Goal: Leave review/rating: Leave review/rating

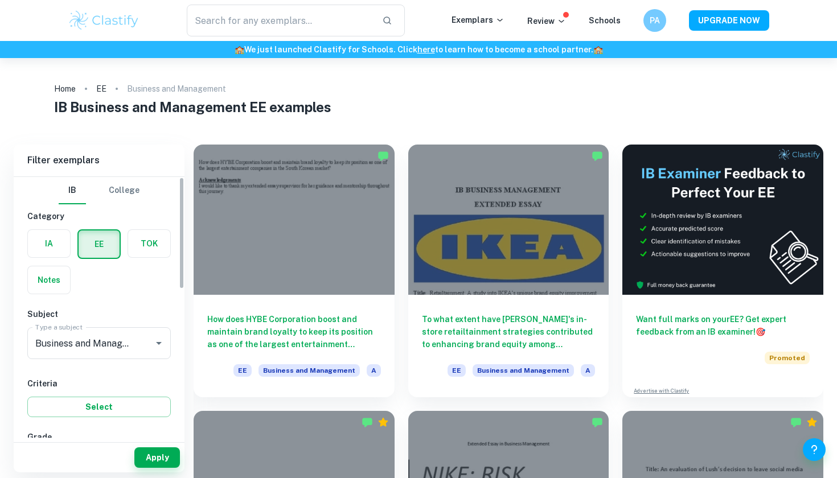
click at [145, 250] on label "button" at bounding box center [149, 243] width 42 height 27
click at [0, 0] on input "radio" at bounding box center [0, 0] width 0 height 0
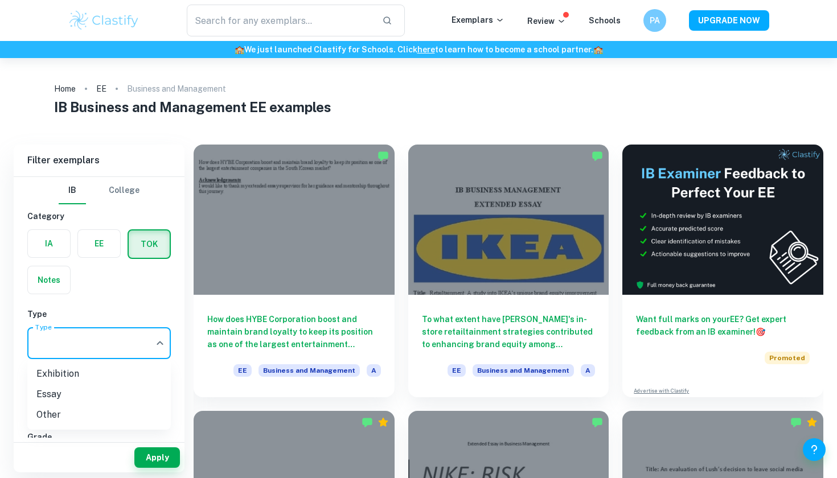
click at [96, 335] on body "We value your privacy We use cookies to enhance your browsing experience, serve…" at bounding box center [418, 297] width 837 height 478
click at [77, 371] on li "Exhibition" at bounding box center [98, 374] width 143 height 20
type input "Exhibition"
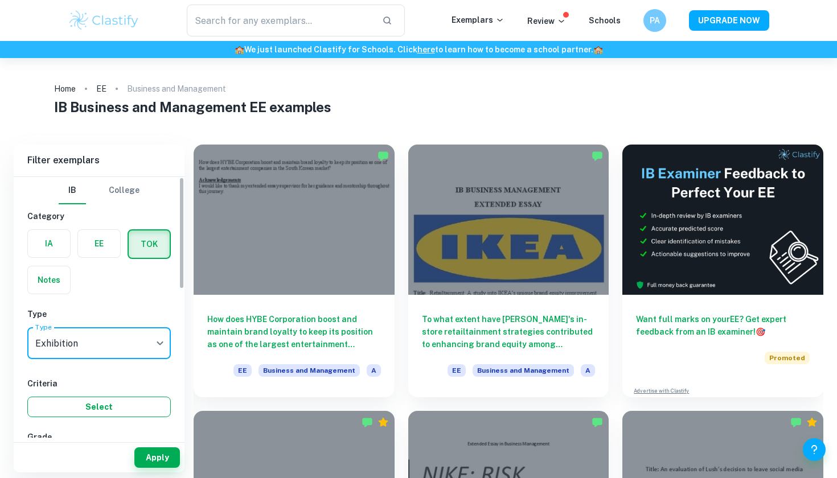
click at [102, 407] on button "Select" at bounding box center [98, 407] width 143 height 20
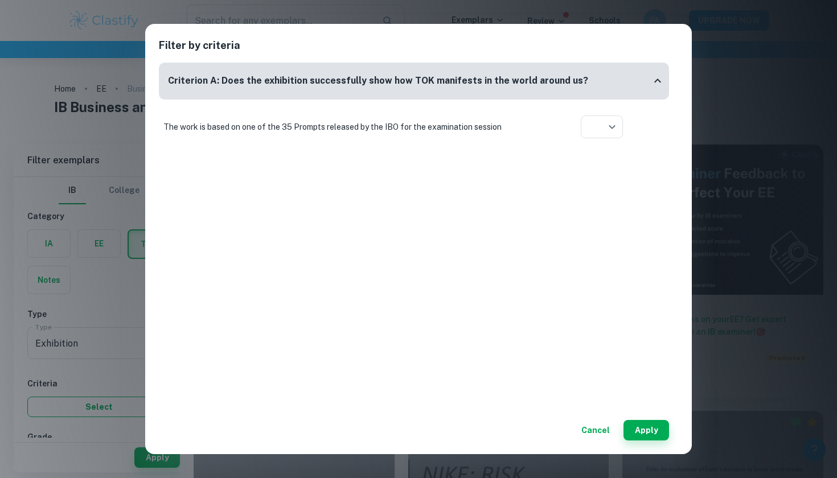
click at [102, 407] on div "Filter by criteria Criterion A: Does the exhibition successfully show how TOK m…" at bounding box center [418, 239] width 837 height 478
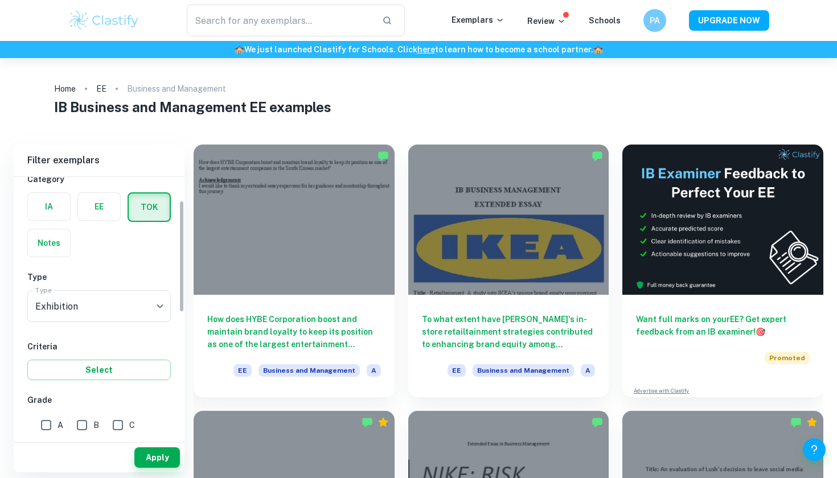
scroll to position [59, 0]
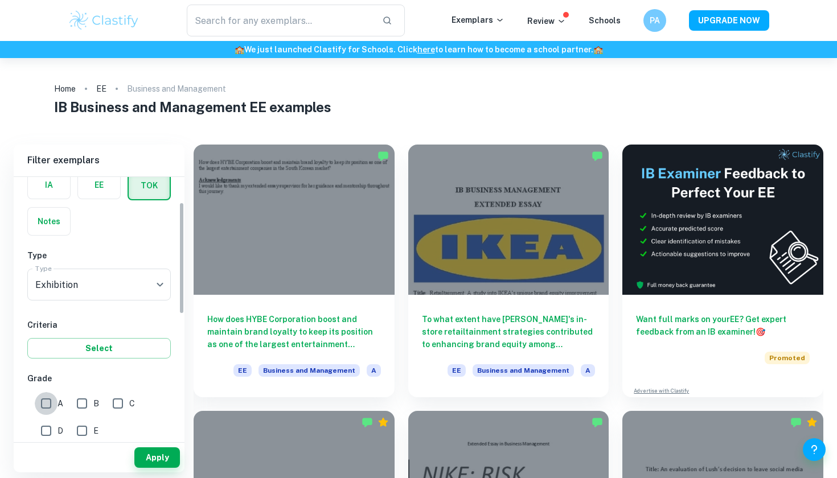
click at [54, 398] on input "A" at bounding box center [46, 403] width 23 height 23
checkbox input "true"
click at [149, 454] on button "Apply" at bounding box center [157, 457] width 46 height 20
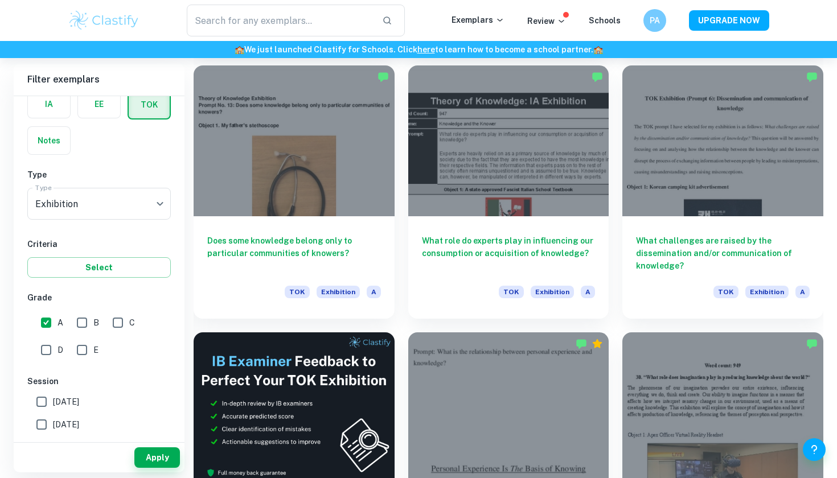
scroll to position [5822, 0]
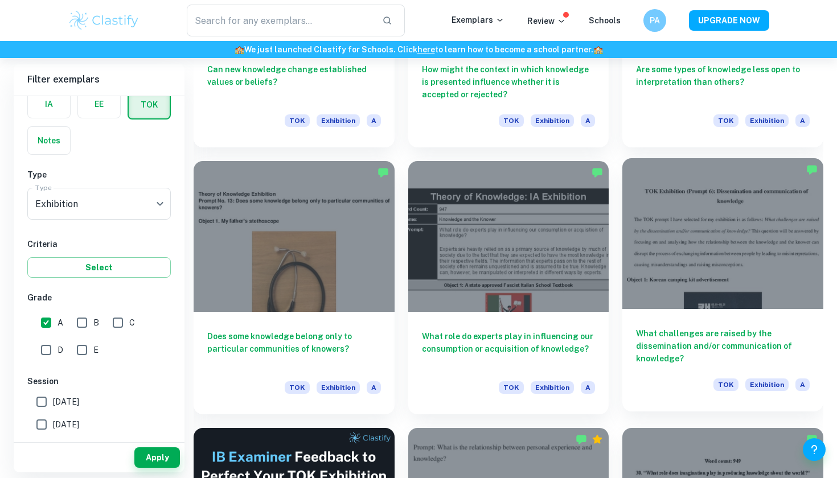
click at [753, 252] on div at bounding box center [722, 233] width 201 height 150
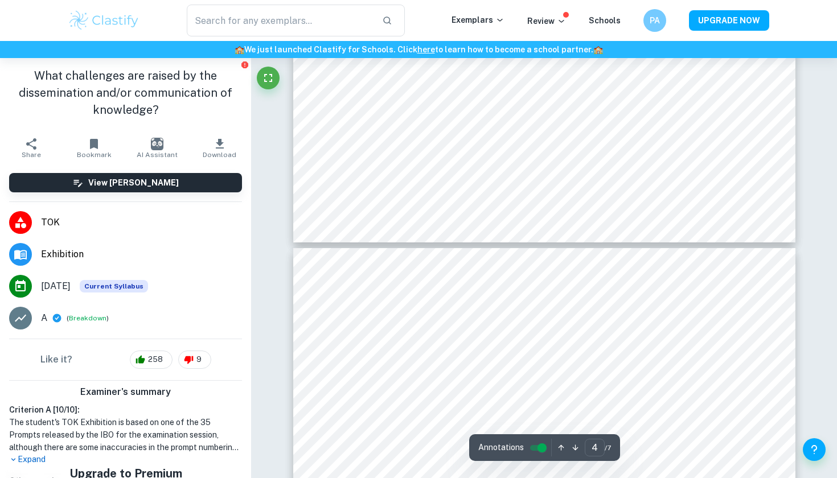
type input "5"
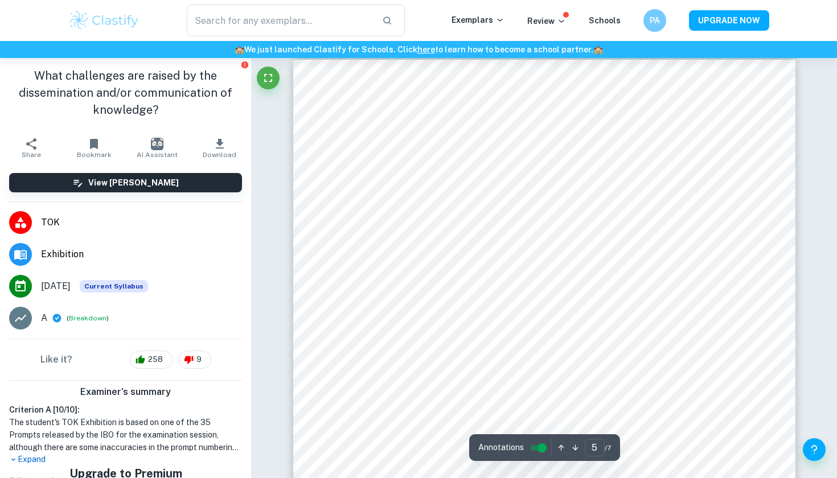
scroll to position [2812, 0]
